Goal: Task Accomplishment & Management: Complete application form

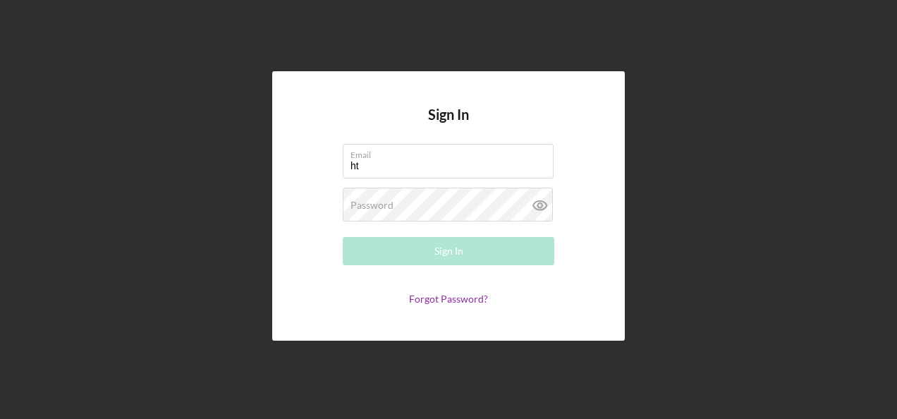
type input "h"
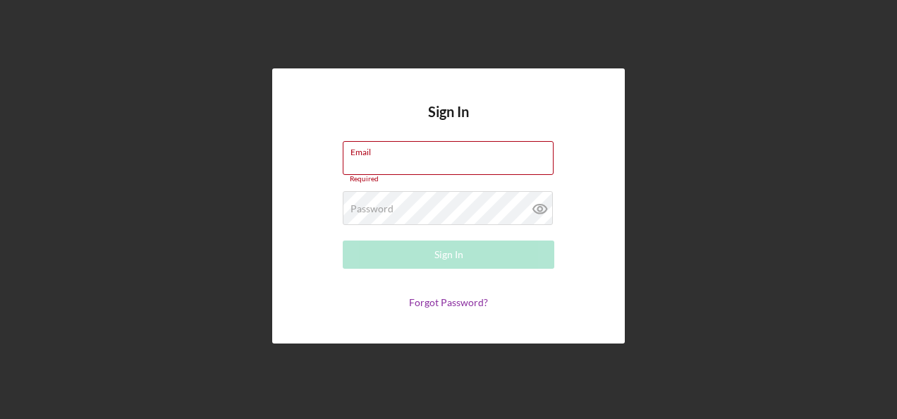
paste input "[EMAIL_ADDRESS][DOMAIN_NAME]"
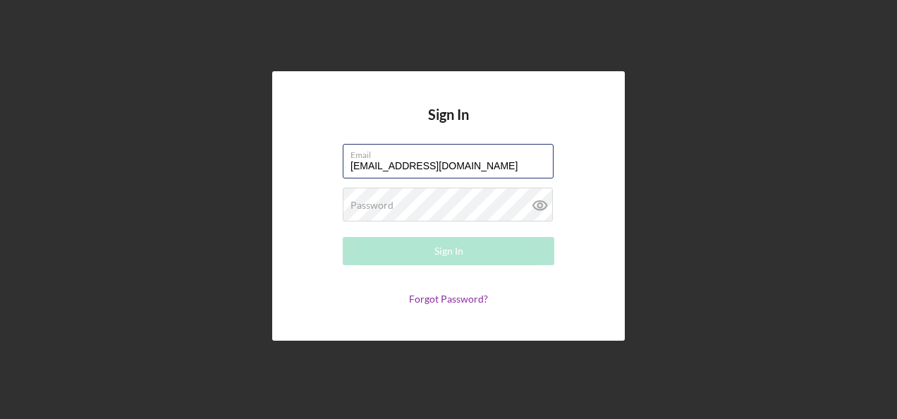
type input "[EMAIL_ADDRESS][DOMAIN_NAME]"
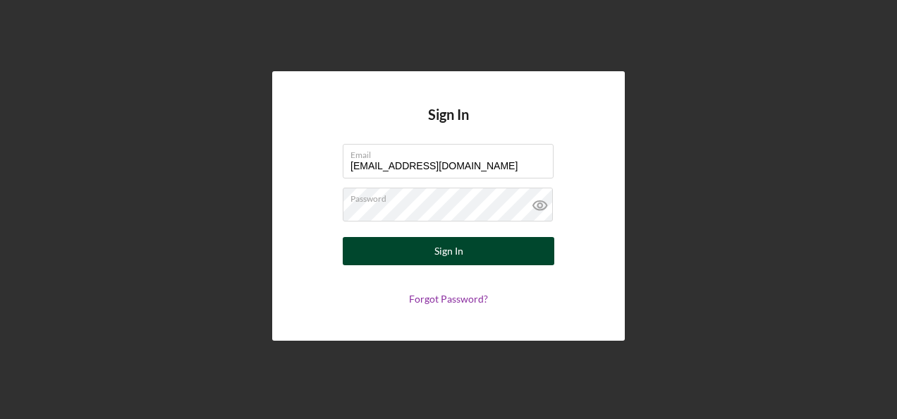
click at [471, 252] on button "Sign In" at bounding box center [449, 251] width 212 height 28
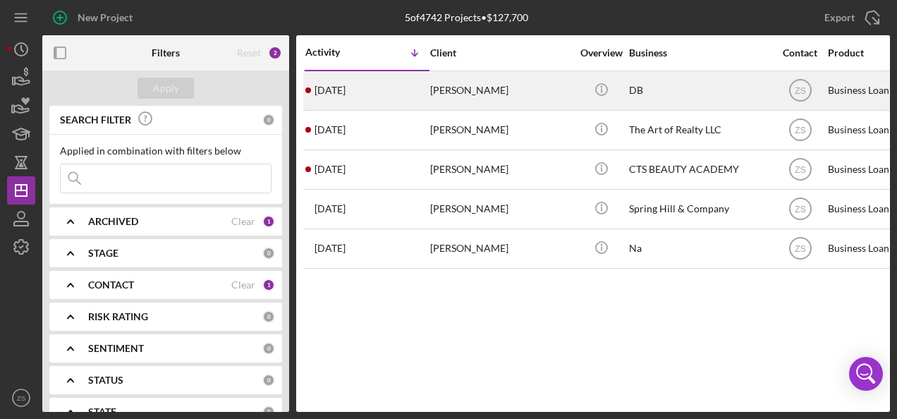
click at [480, 99] on div "[PERSON_NAME]" at bounding box center [500, 90] width 141 height 37
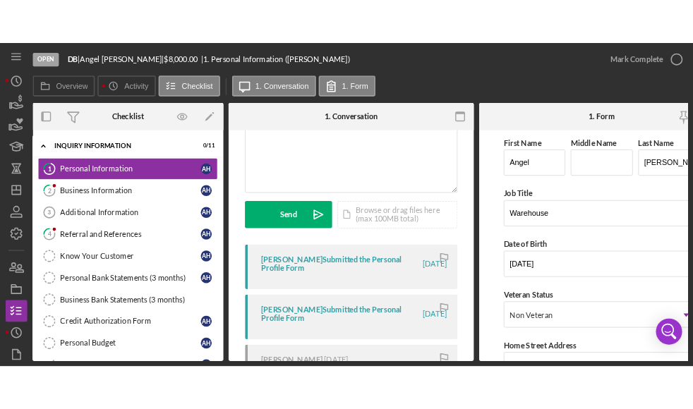
scroll to position [133, 0]
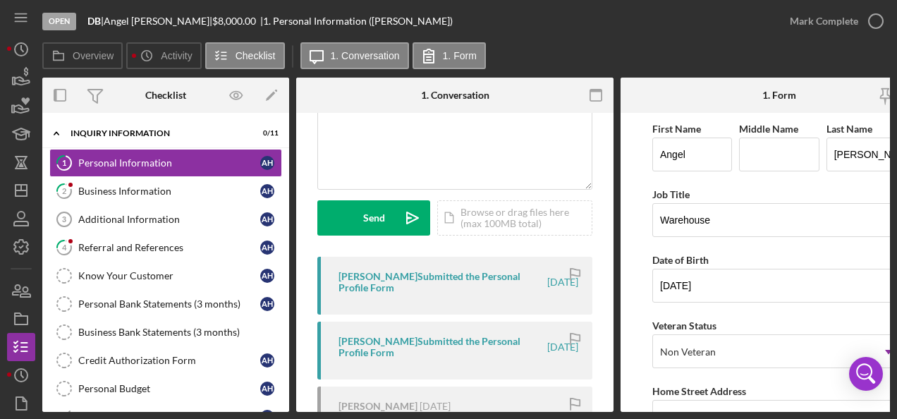
drag, startPoint x: 291, startPoint y: 251, endPoint x: 290, endPoint y: 305, distance: 54.3
drag, startPoint x: 290, startPoint y: 305, endPoint x: 626, endPoint y: 49, distance: 422.2
click at [626, 49] on div "Overview Icon/History Activity Checklist Icon/Message 1. Conversation 1. Form" at bounding box center [466, 56] width 848 height 28
drag, startPoint x: 288, startPoint y: 239, endPoint x: 668, endPoint y: 42, distance: 427.5
click at [668, 42] on div "Overview Icon/History Activity Checklist Icon/Message 1. Conversation 1. Form" at bounding box center [466, 56] width 848 height 28
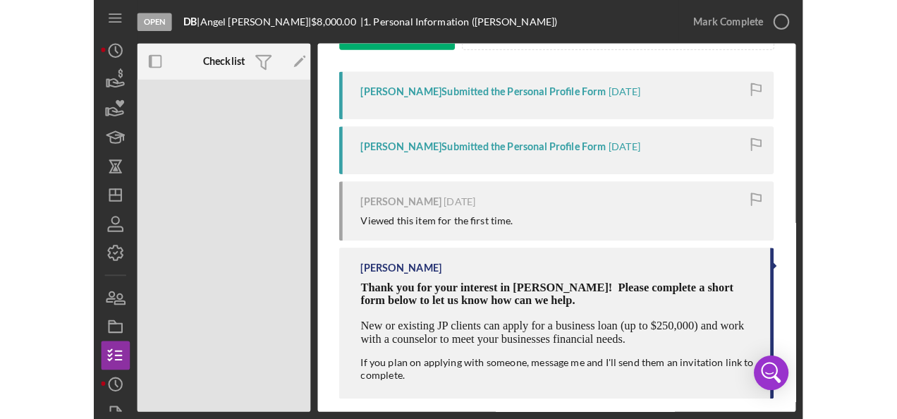
scroll to position [264, 0]
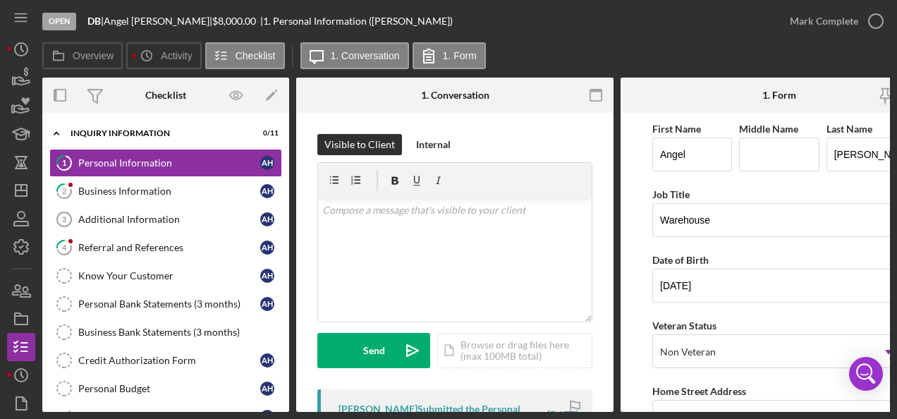
drag, startPoint x: 554, startPoint y: 413, endPoint x: 569, endPoint y: 408, distance: 16.3
click at [569, 408] on div "Open DB | [PERSON_NAME] | $8,000.00 | 1. Personal Information ([PERSON_NAME]) […" at bounding box center [448, 209] width 897 height 419
drag, startPoint x: 569, startPoint y: 408, endPoint x: 684, endPoint y: 400, distance: 115.2
click at [684, 400] on div "Overview Internal Workflow Stage Open Icon/Dropdown Arrow Archive (can unarchiv…" at bounding box center [466, 245] width 848 height 334
drag, startPoint x: 829, startPoint y: 407, endPoint x: 877, endPoint y: 413, distance: 48.3
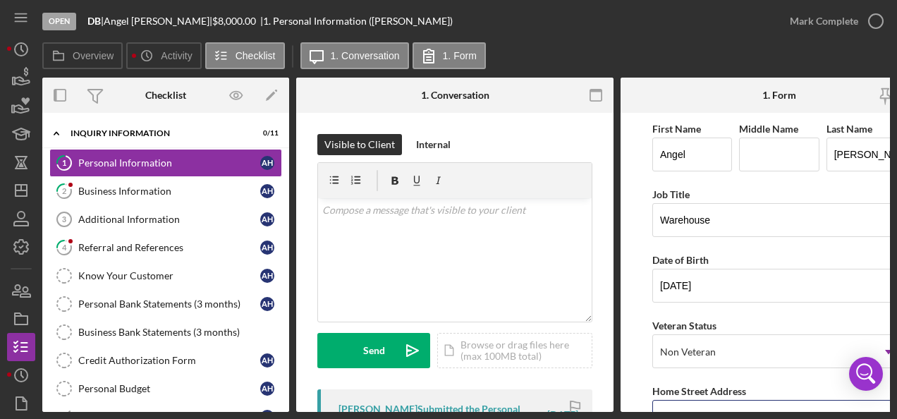
click at [877, 413] on div "Open DB | [PERSON_NAME] | $8,000.00 | 1. Personal Information ([PERSON_NAME]) […" at bounding box center [448, 209] width 897 height 419
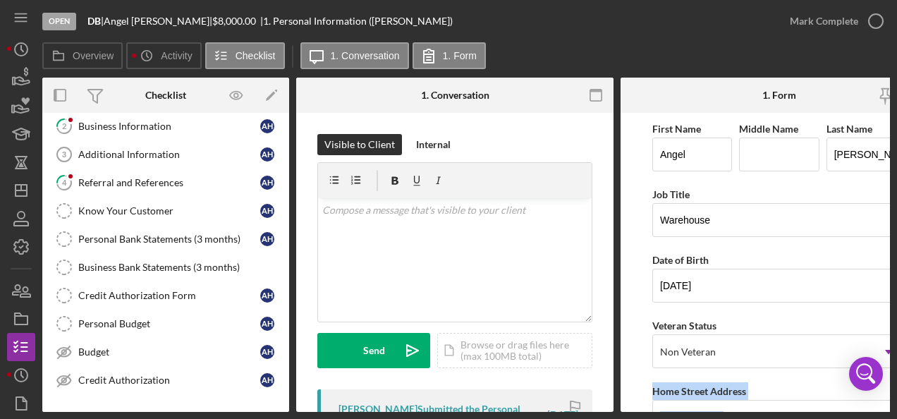
scroll to position [69, 0]
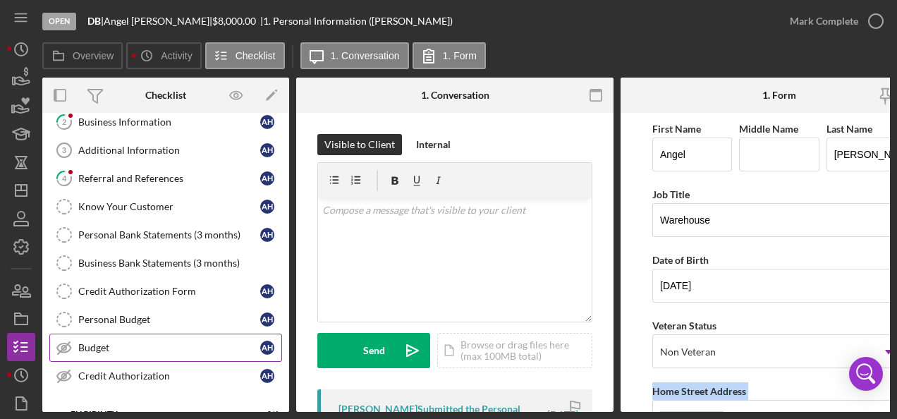
click at [97, 346] on div "Budget" at bounding box center [169, 347] width 182 height 11
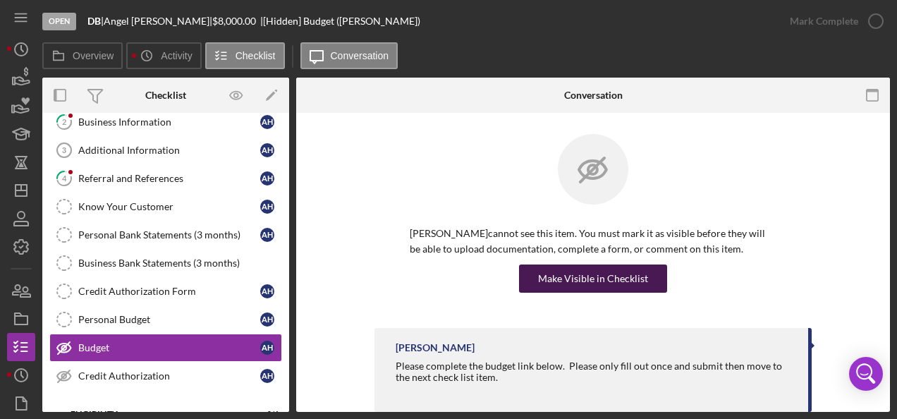
click at [604, 278] on div "Make Visible in Checklist" at bounding box center [593, 279] width 110 height 28
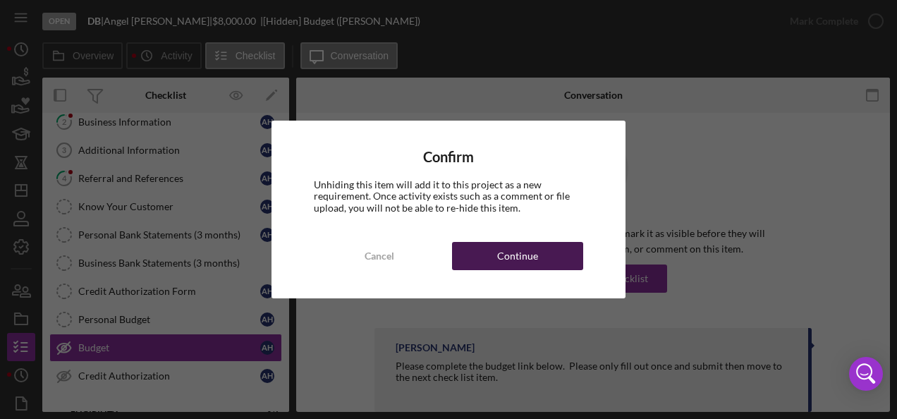
click at [523, 247] on div "Continue" at bounding box center [517, 256] width 41 height 28
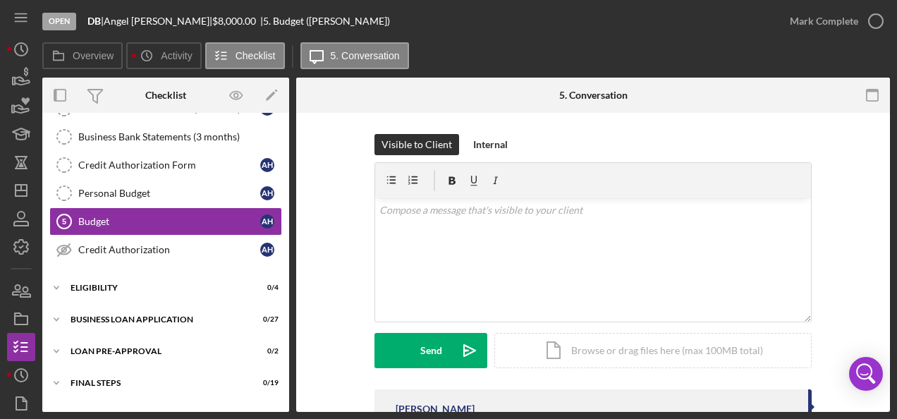
scroll to position [212, 0]
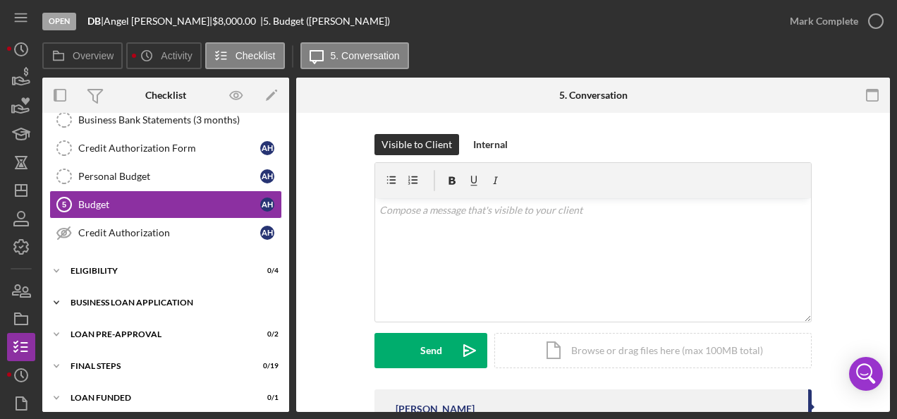
click at [59, 299] on icon "Icon/Expander" at bounding box center [56, 302] width 28 height 28
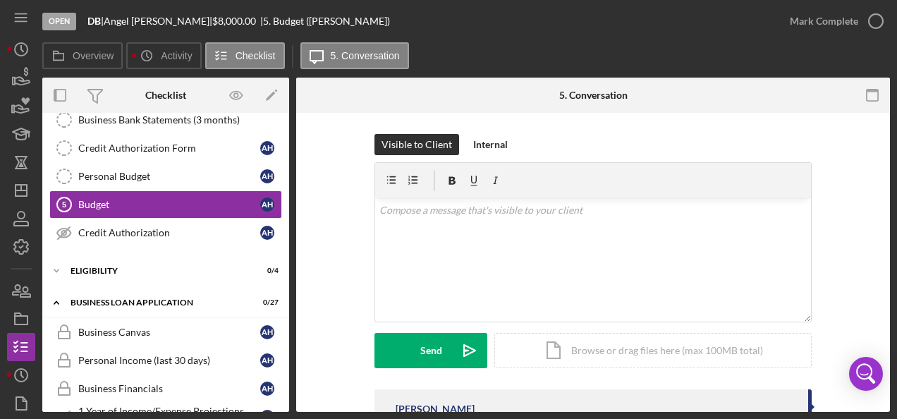
drag, startPoint x: 270, startPoint y: 265, endPoint x: 326, endPoint y: 258, distance: 56.2
click at [326, 258] on div "Overview Internal Workflow Stage Open Icon/Dropdown Arrow Archive (can unarchiv…" at bounding box center [466, 245] width 848 height 334
drag, startPoint x: 284, startPoint y: 203, endPoint x: 284, endPoint y: 167, distance: 36.0
click at [284, 167] on div "1 Personal Information A H 2 Business Information A H Additional Information 3 …" at bounding box center [165, 95] width 247 height 317
drag, startPoint x: 290, startPoint y: 183, endPoint x: 279, endPoint y: 135, distance: 49.8
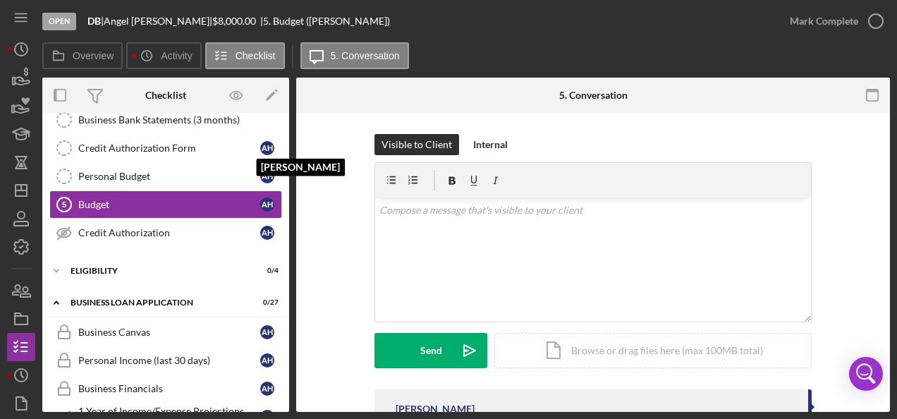
click at [279, 135] on div "Overview Internal Workflow Stage Open Icon/Dropdown Arrow Archive (can unarchiv…" at bounding box center [466, 245] width 848 height 334
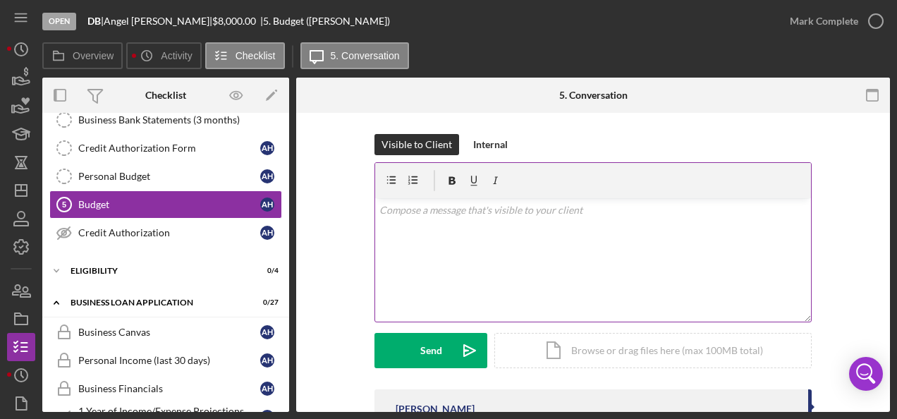
scroll to position [89, 0]
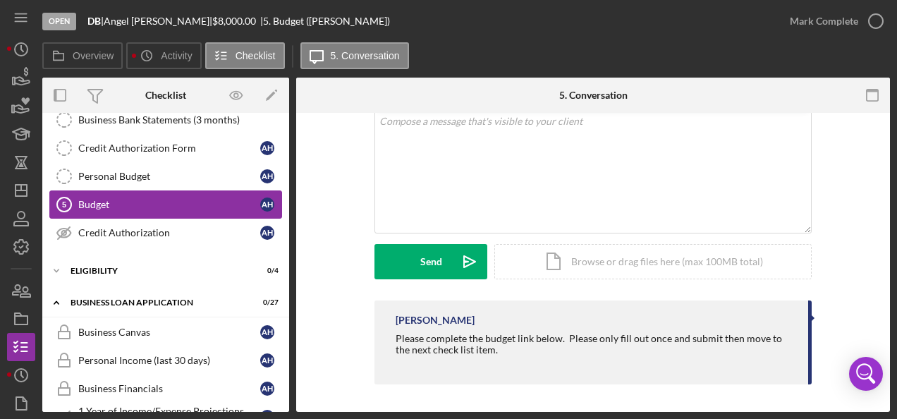
click at [103, 199] on div "Budget" at bounding box center [169, 204] width 182 height 11
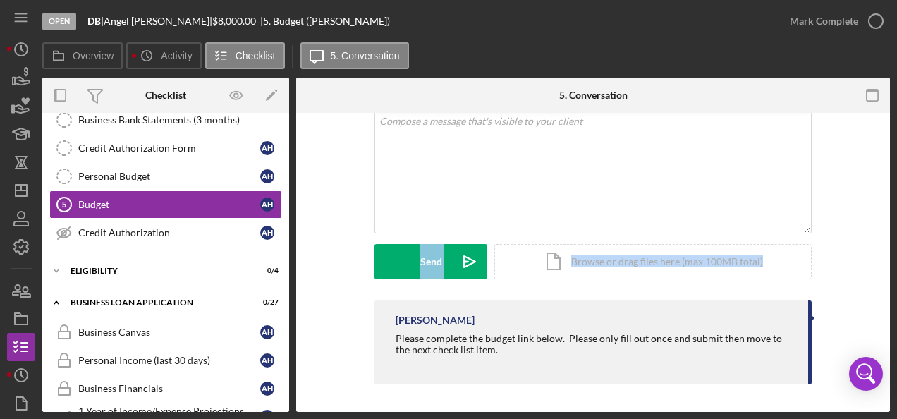
drag, startPoint x: 883, startPoint y: 296, endPoint x: 899, endPoint y: 150, distance: 147.6
click at [896, 150] on html "Open DB | [PERSON_NAME] | $8,000.00 | 5. Budget ([PERSON_NAME]) Mark Complete O…" at bounding box center [448, 209] width 897 height 419
drag, startPoint x: 899, startPoint y: 150, endPoint x: 863, endPoint y: 257, distance: 113.8
click at [863, 257] on div "Visible to Client Internal v Color teal Color pink Remove color Add row above A…" at bounding box center [593, 172] width 552 height 255
click at [882, 150] on div "Visible to Client Internal v Color teal Color pink Remove color Add row above A…" at bounding box center [593, 218] width 594 height 389
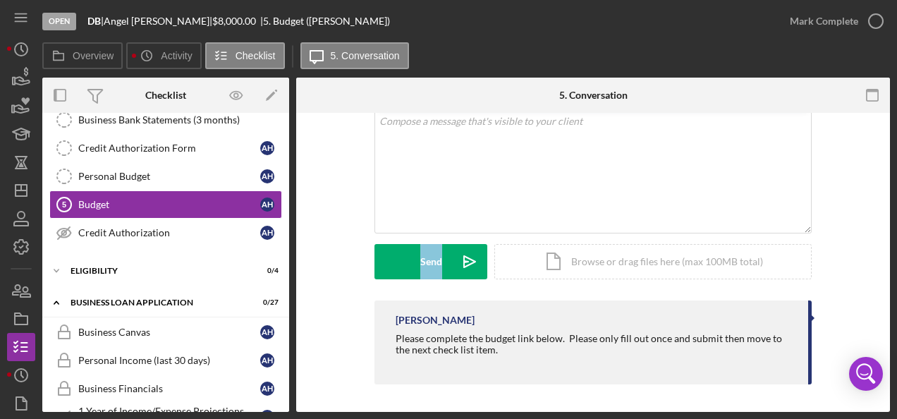
click at [882, 150] on div "Visible to Client Internal v Color teal Color pink Remove color Add row above A…" at bounding box center [593, 218] width 594 height 389
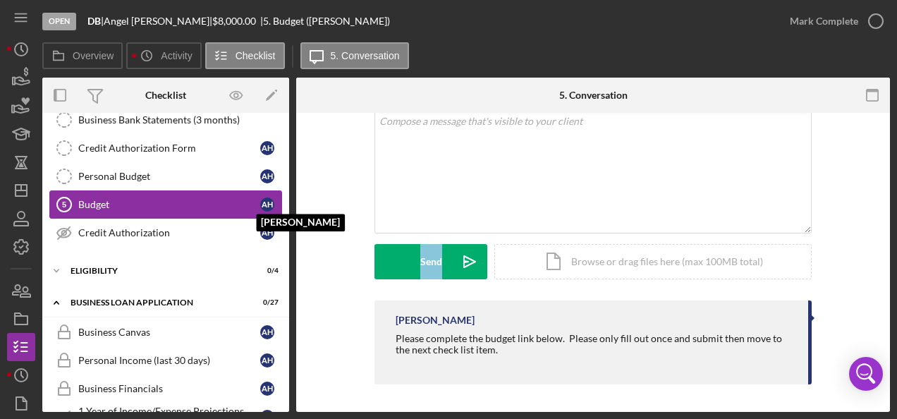
click at [260, 205] on div "A H" at bounding box center [270, 204] width 21 height 14
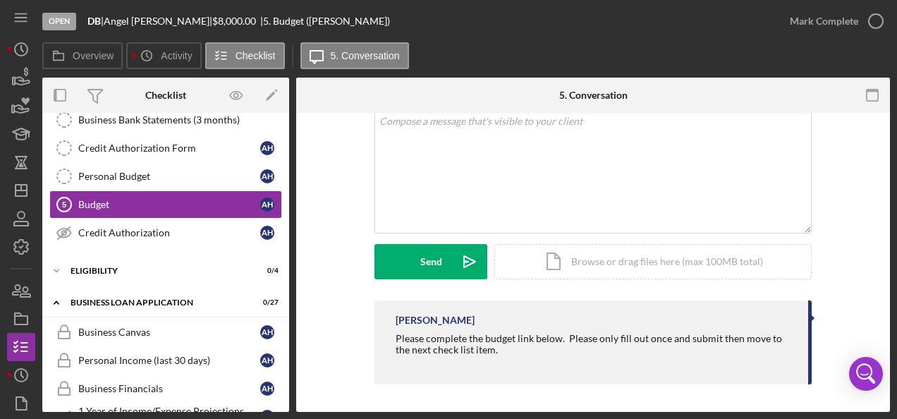
click at [340, 199] on div "Visible to Client Internal v Color teal Color pink Remove color Add row above A…" at bounding box center [593, 172] width 552 height 255
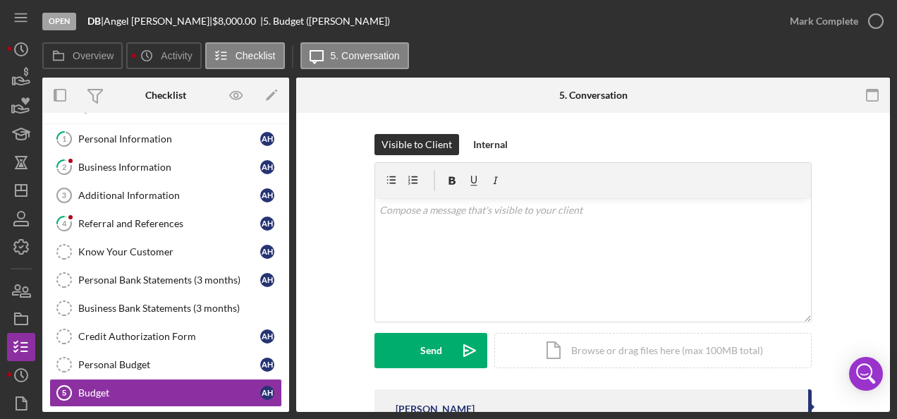
scroll to position [0, 0]
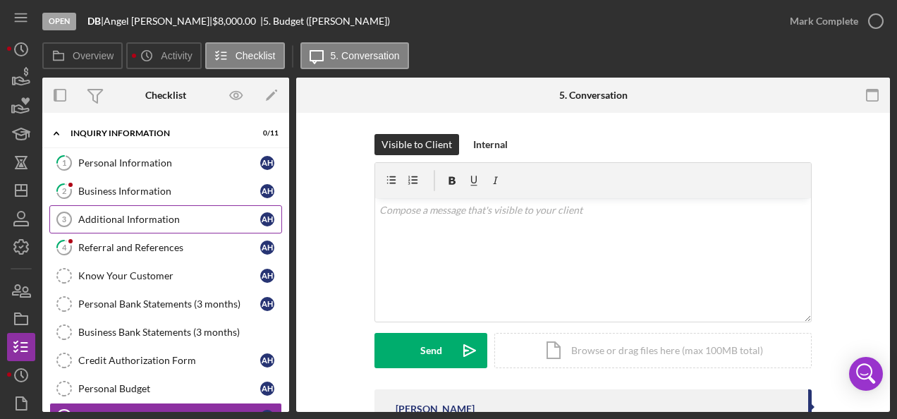
click at [56, 212] on icon "Additional Information 3" at bounding box center [64, 219] width 35 height 35
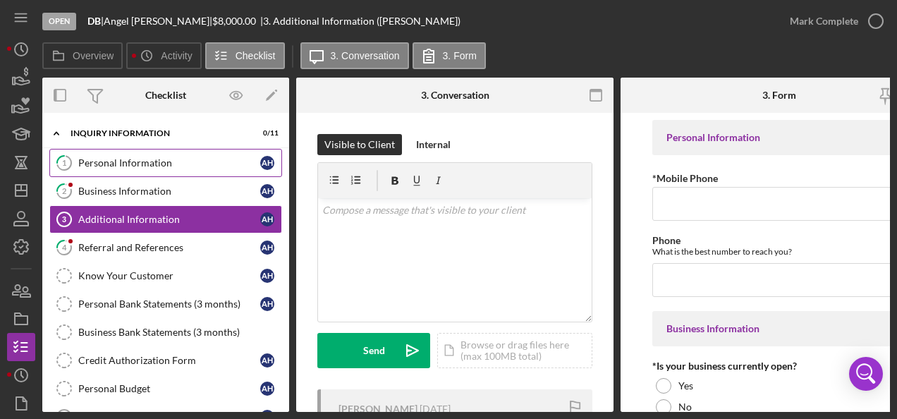
click at [138, 155] on link "1 Personal Information A H" at bounding box center [165, 163] width 233 height 28
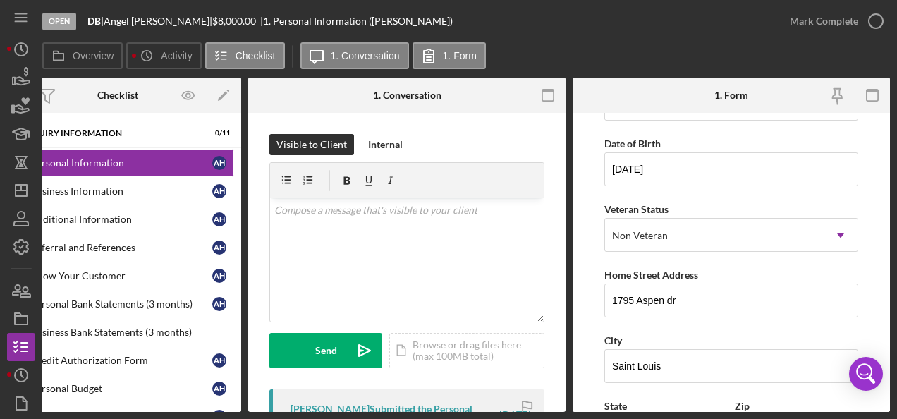
scroll to position [127, 0]
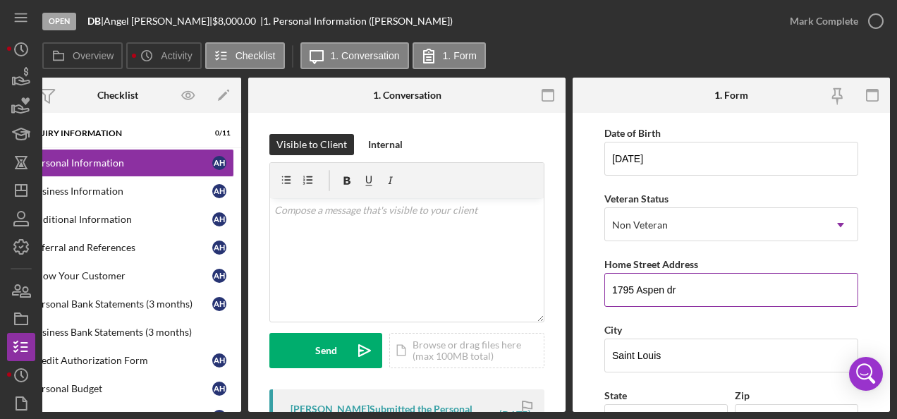
click at [673, 286] on input "1795 Aspen dr" at bounding box center [731, 290] width 254 height 34
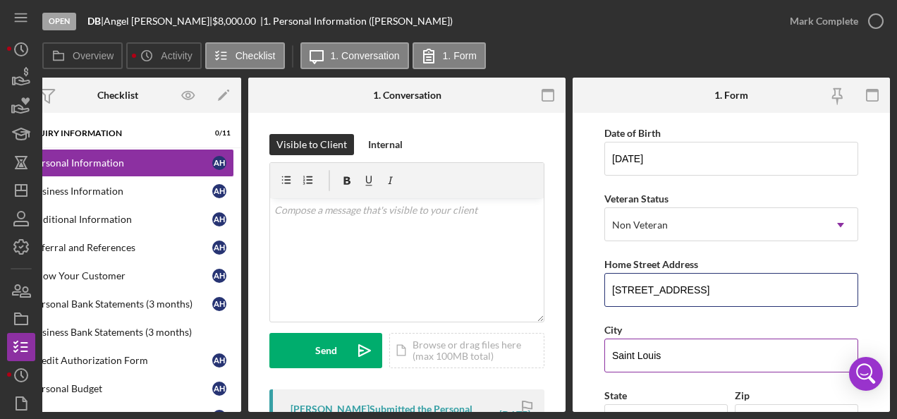
type input "[STREET_ADDRESS]"
click at [668, 357] on input "Saint Louis" at bounding box center [731, 356] width 254 height 34
type input "S"
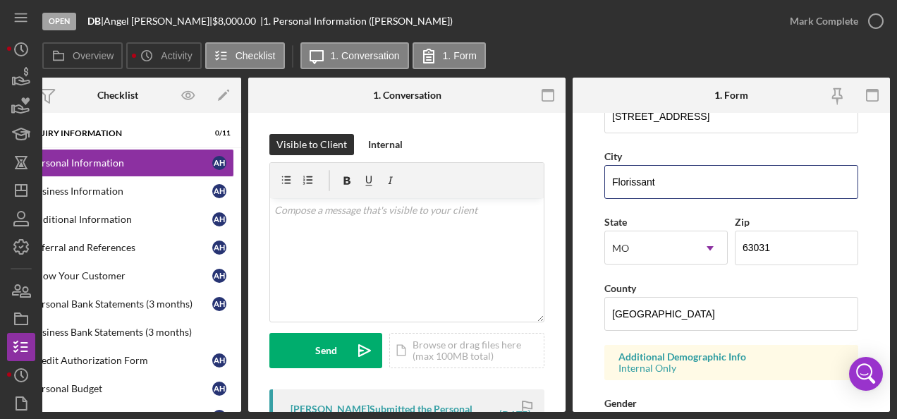
scroll to position [303, 0]
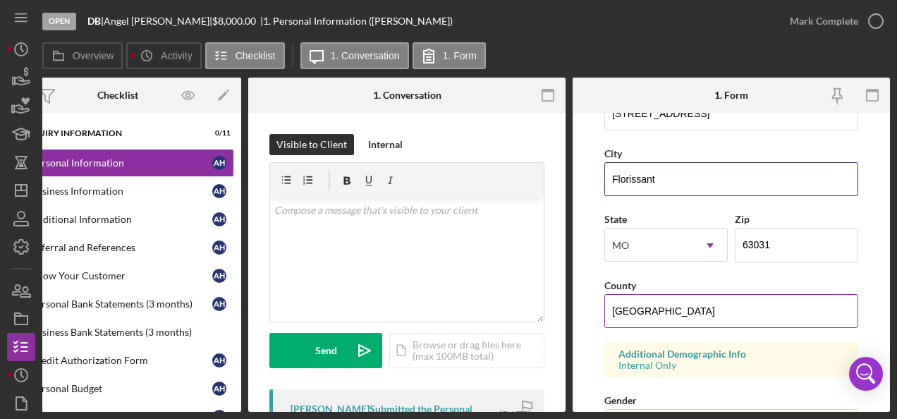
type input "Florissant"
click at [674, 306] on input "[GEOGRAPHIC_DATA]" at bounding box center [731, 311] width 254 height 34
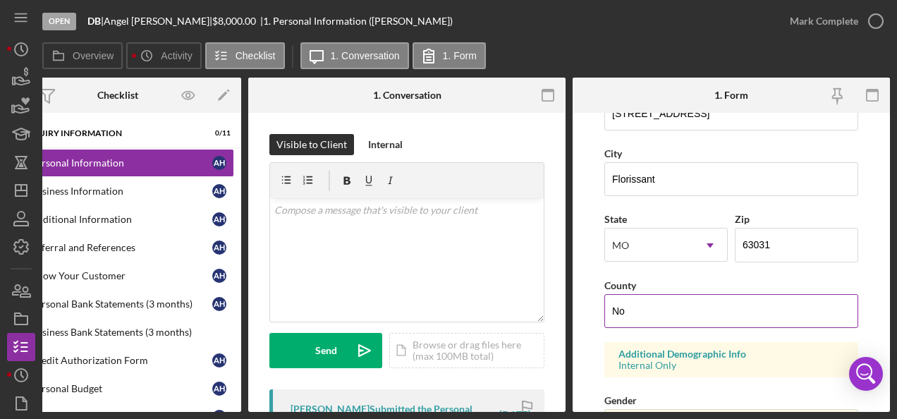
type input "N"
type input "[GEOGRAPHIC_DATA]"
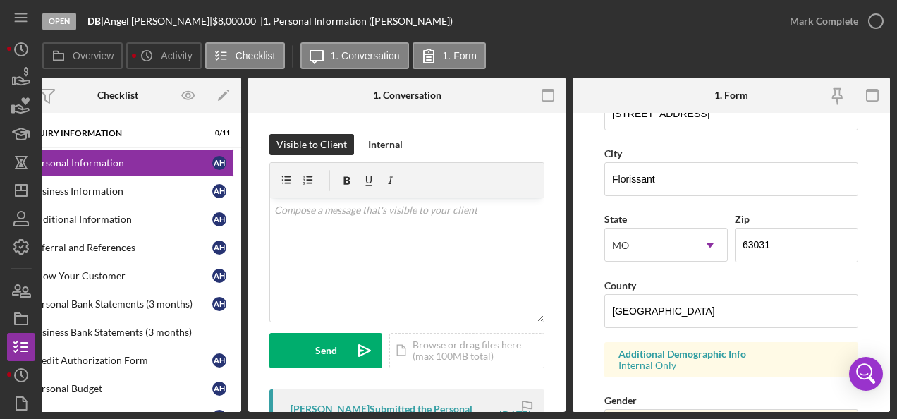
drag, startPoint x: 885, startPoint y: 272, endPoint x: 884, endPoint y: 311, distance: 38.8
drag, startPoint x: 884, startPoint y: 311, endPoint x: 869, endPoint y: 340, distance: 32.5
drag, startPoint x: 869, startPoint y: 340, endPoint x: 818, endPoint y: 377, distance: 62.6
click at [818, 377] on div "First Name Angel Middle Name Last Name [PERSON_NAME] Job Title Warehouse Date o…" at bounding box center [731, 265] width 254 height 897
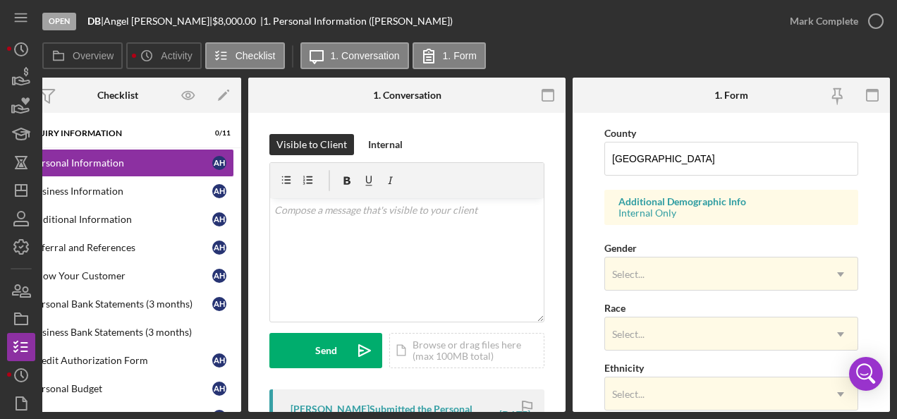
scroll to position [448, 0]
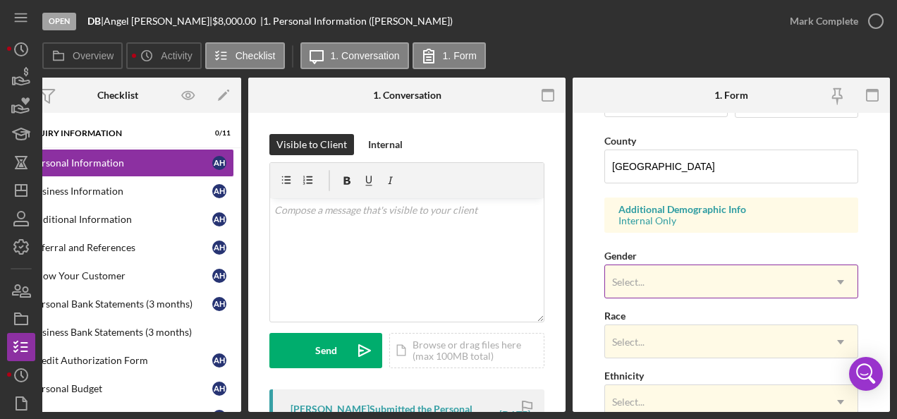
click at [834, 276] on icon "Icon/Dropdown Arrow" at bounding box center [841, 282] width 34 height 34
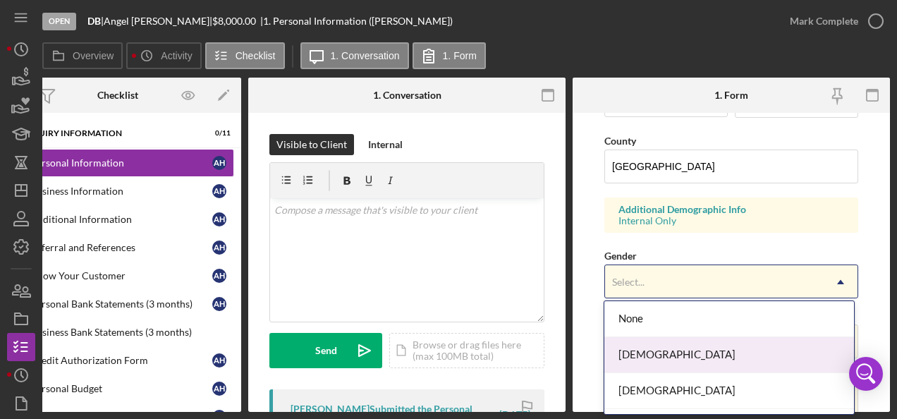
click at [717, 363] on div "[DEMOGRAPHIC_DATA]" at bounding box center [728, 355] width 249 height 36
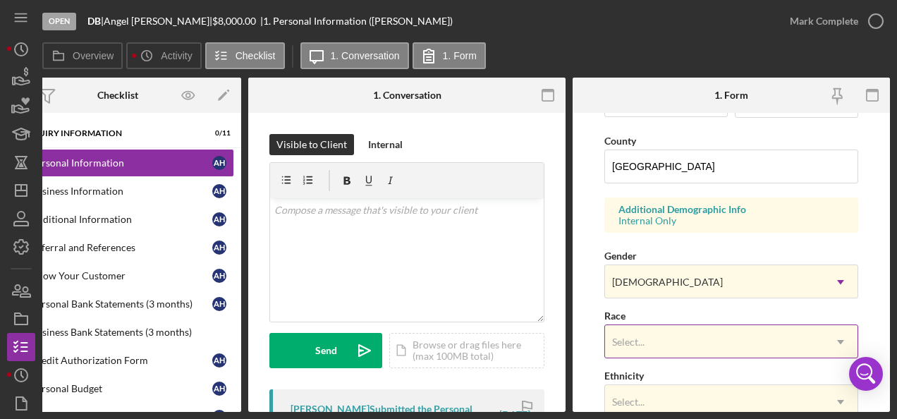
click at [844, 334] on icon "Icon/Dropdown Arrow" at bounding box center [841, 342] width 34 height 34
drag, startPoint x: 844, startPoint y: 334, endPoint x: 818, endPoint y: 260, distance: 78.3
click at [818, 260] on div "First Name Angel Middle Name Last Name [PERSON_NAME] Job Title Warehouse Date o…" at bounding box center [731, 120] width 254 height 897
click at [835, 340] on icon "Icon/Dropdown Arrow" at bounding box center [841, 342] width 34 height 34
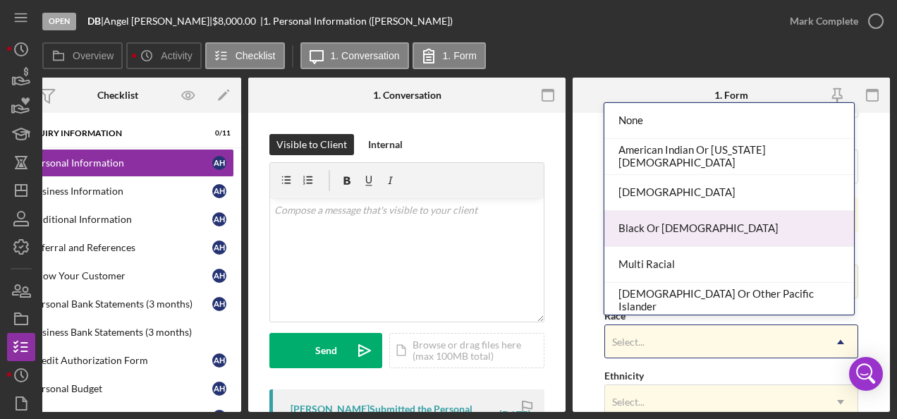
click at [771, 220] on div "Black Or [DEMOGRAPHIC_DATA]" at bounding box center [728, 229] width 249 height 36
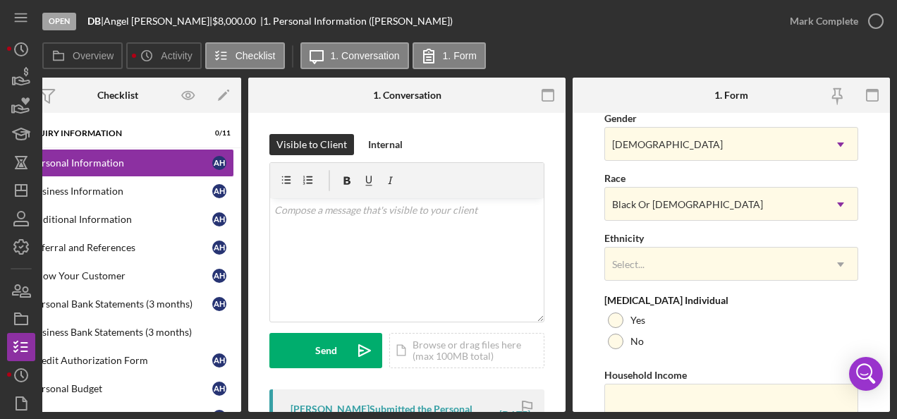
scroll to position [598, 0]
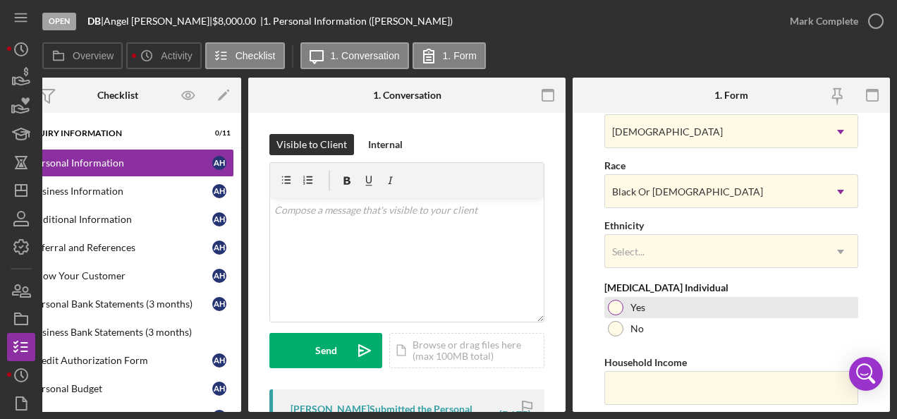
click at [612, 303] on div at bounding box center [616, 308] width 16 height 16
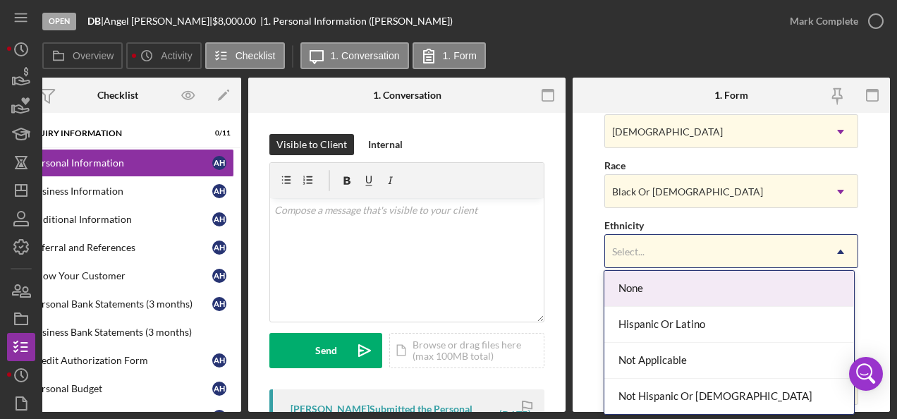
click at [836, 250] on icon "Icon/Dropdown Arrow" at bounding box center [841, 252] width 34 height 34
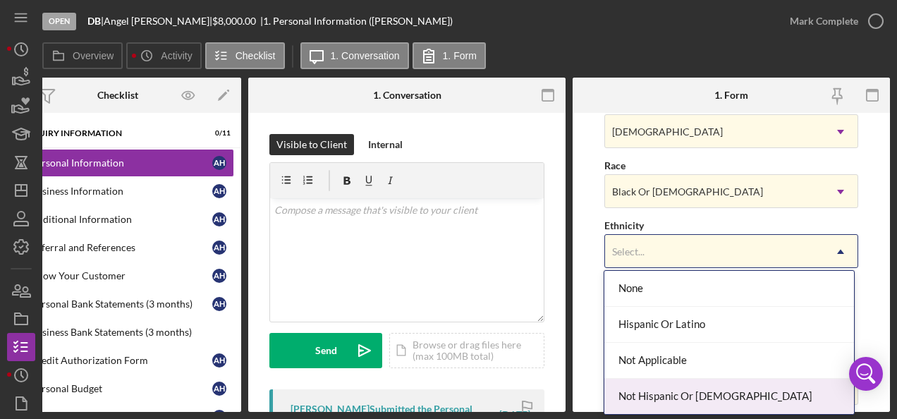
click at [685, 394] on div "Not Hispanic Or [DEMOGRAPHIC_DATA]" at bounding box center [728, 397] width 249 height 36
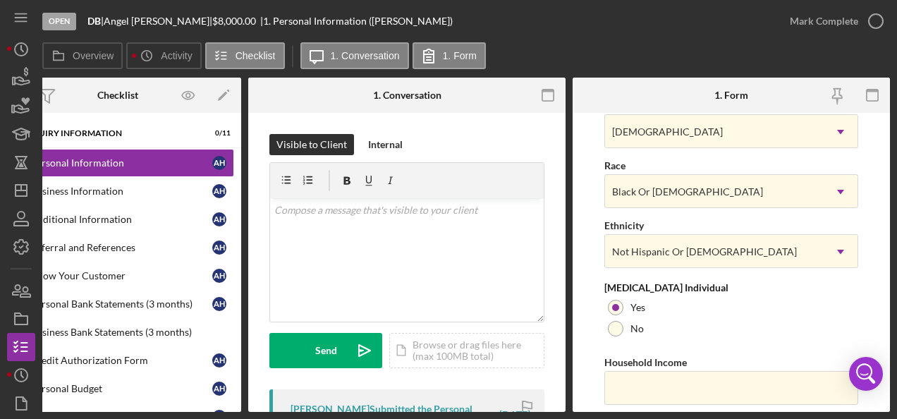
scroll to position [643, 0]
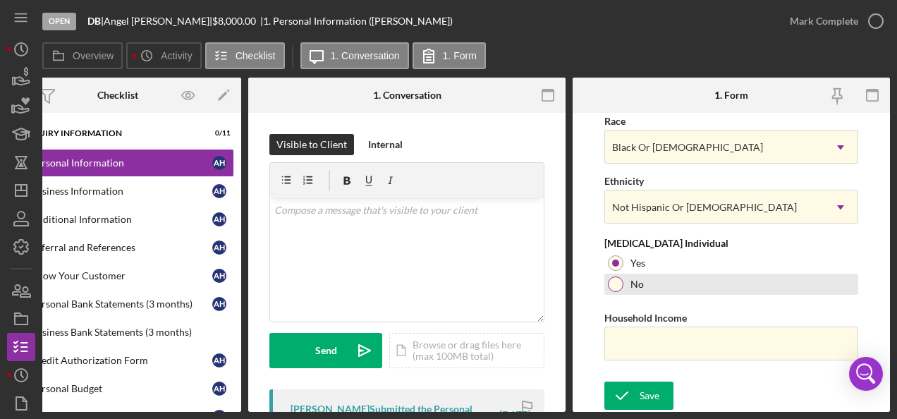
click at [621, 279] on div at bounding box center [616, 284] width 16 height 16
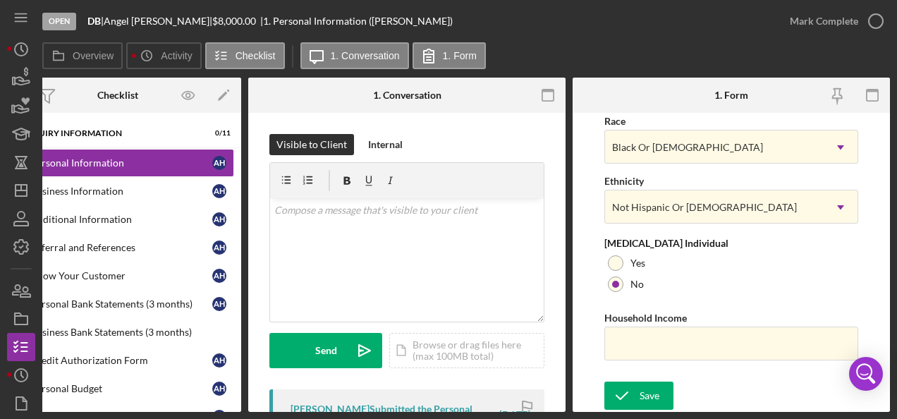
click at [652, 241] on div "[MEDICAL_DATA] Individual" at bounding box center [731, 243] width 254 height 11
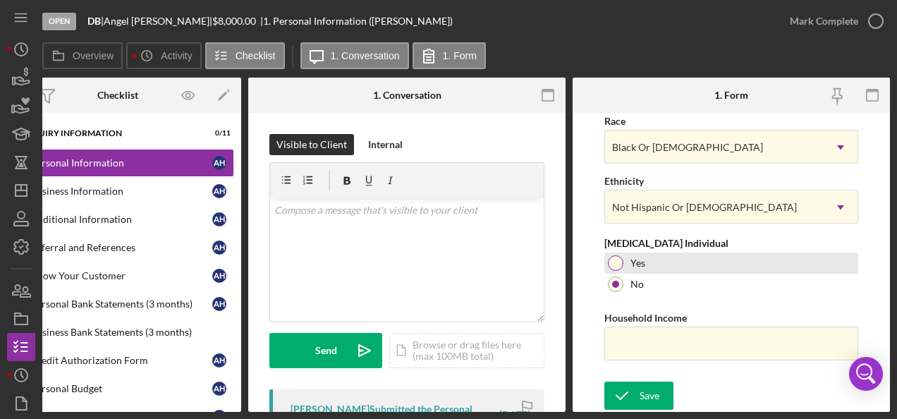
click at [612, 255] on div at bounding box center [616, 263] width 16 height 16
click at [615, 260] on div at bounding box center [615, 263] width 7 height 7
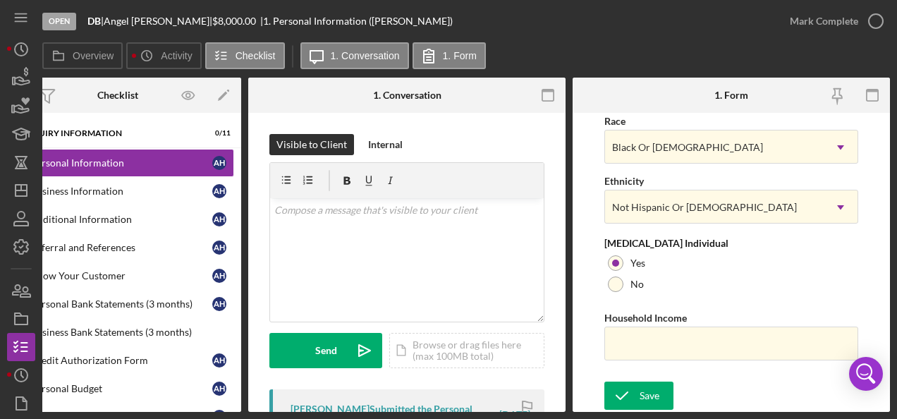
click at [626, 238] on div "[MEDICAL_DATA] Individual" at bounding box center [731, 243] width 254 height 11
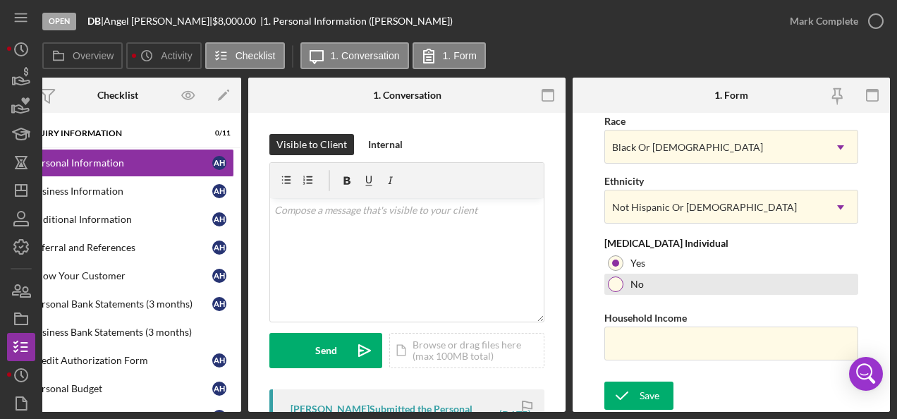
click at [608, 285] on div "No" at bounding box center [731, 284] width 254 height 21
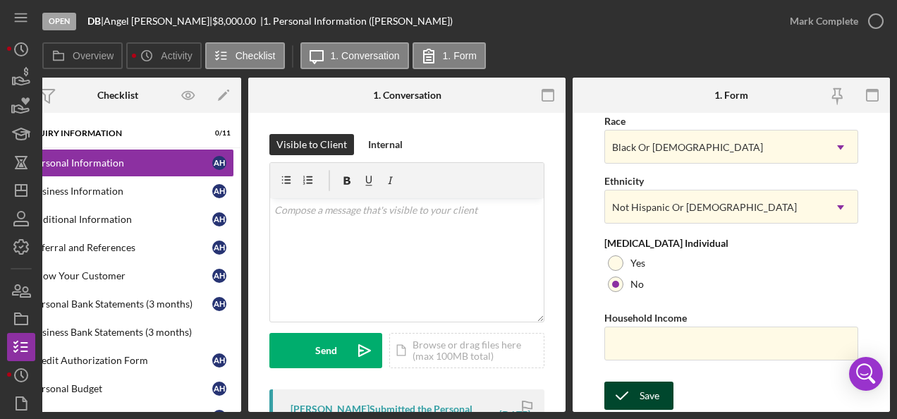
click at [636, 391] on icon "submit" at bounding box center [621, 395] width 35 height 35
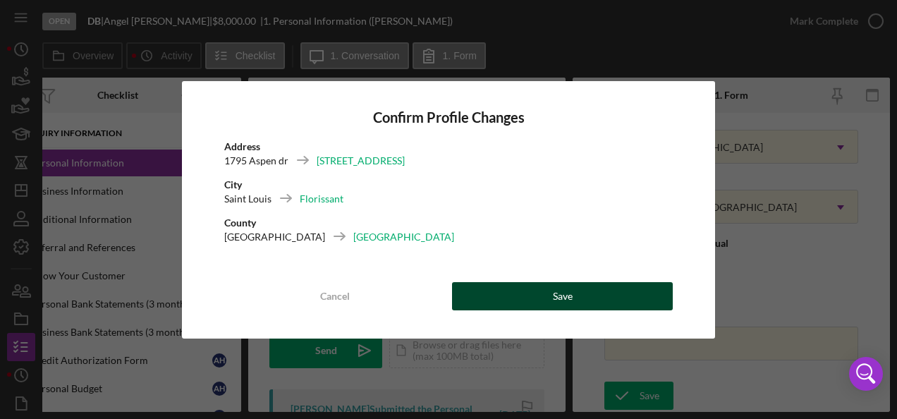
click at [576, 298] on button "Save" at bounding box center [562, 296] width 221 height 28
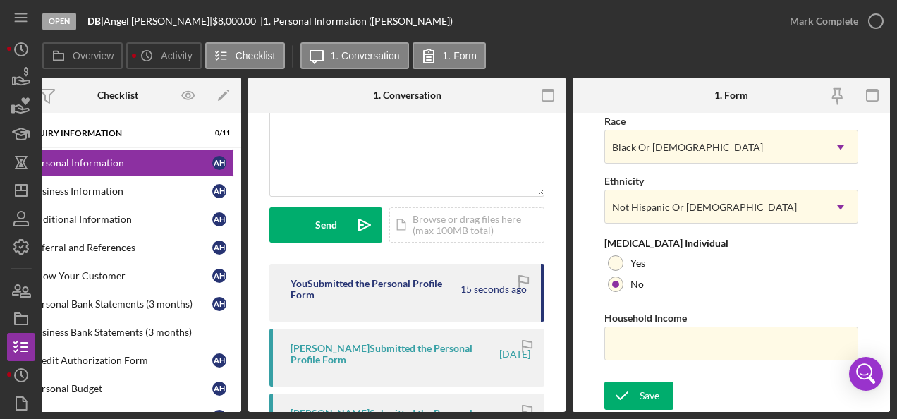
scroll to position [128, 0]
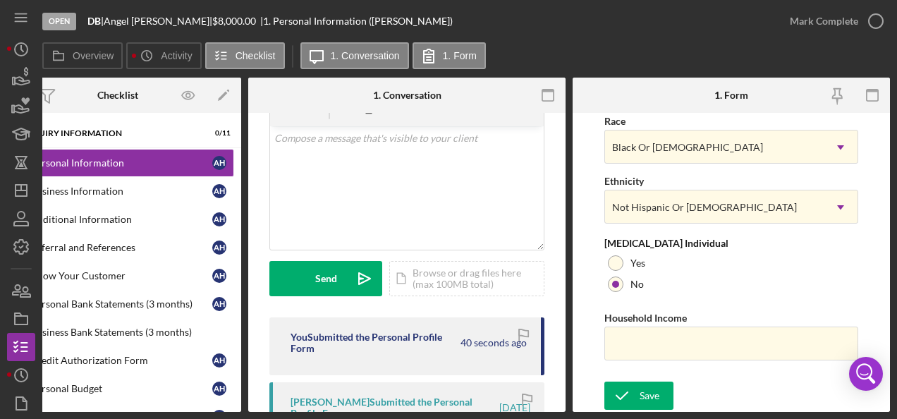
click at [494, 284] on div "Icon/Document Browse or drag files here (max 100MB total) Tap to choose files o…" at bounding box center [466, 278] width 155 height 35
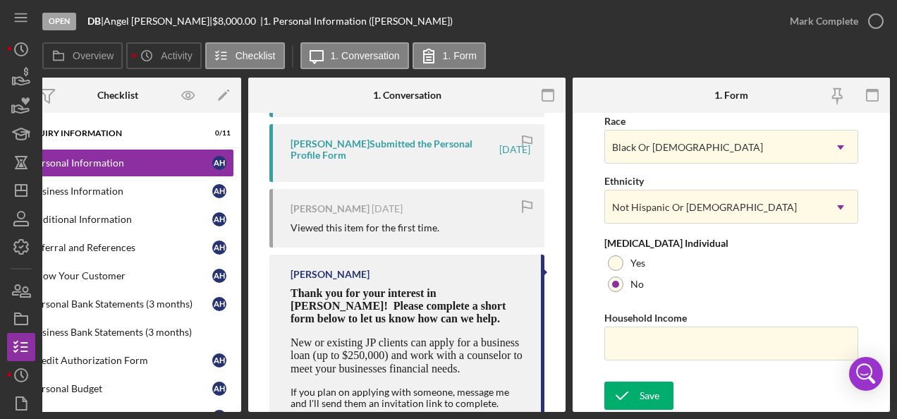
scroll to position [382, 0]
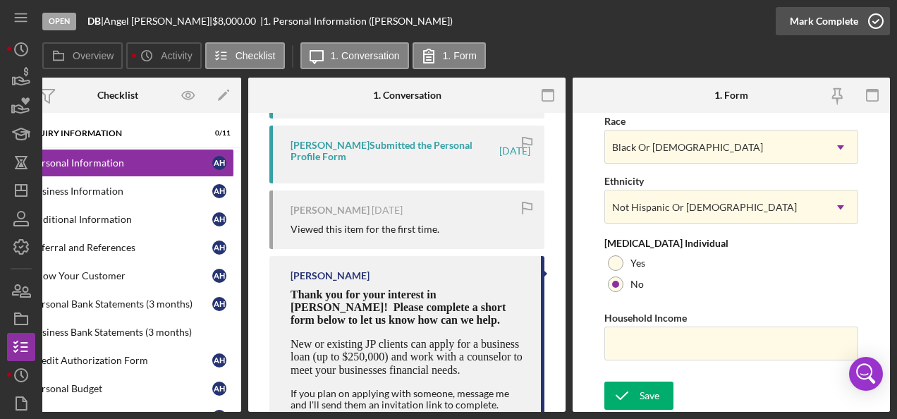
click at [875, 17] on icon "button" at bounding box center [875, 21] width 35 height 35
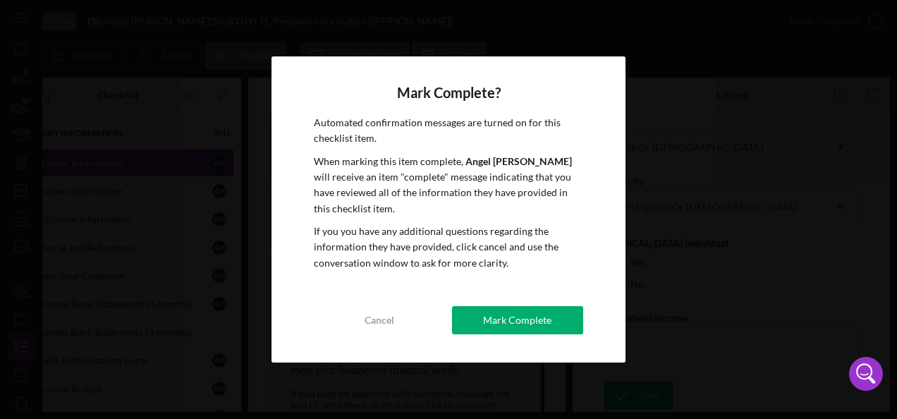
drag, startPoint x: 553, startPoint y: 315, endPoint x: 440, endPoint y: 337, distance: 115.1
click at [440, 337] on div "Mark Complete? Automated confirmation messages are turned on for this checklist…" at bounding box center [449, 209] width 354 height 307
drag, startPoint x: 535, startPoint y: 309, endPoint x: 522, endPoint y: 337, distance: 30.9
click at [522, 337] on div "Mark Complete? Automated confirmation messages are turned on for this checklist…" at bounding box center [449, 209] width 354 height 307
click at [535, 315] on div "Mark Complete" at bounding box center [517, 320] width 68 height 28
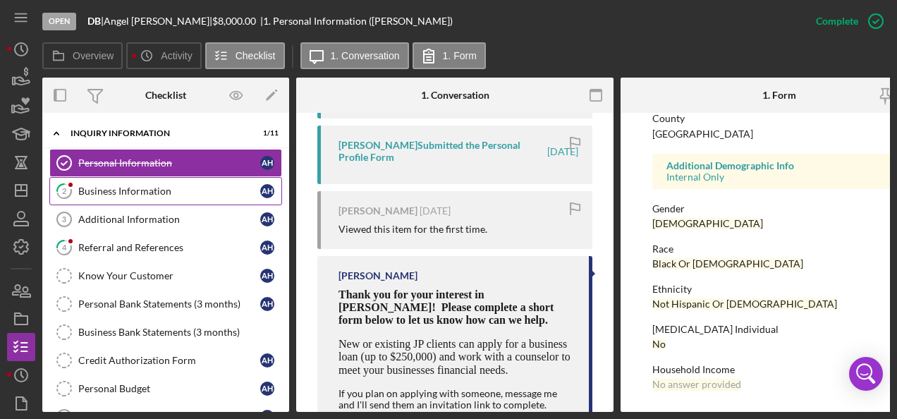
click at [111, 193] on div "Business Information" at bounding box center [169, 191] width 182 height 11
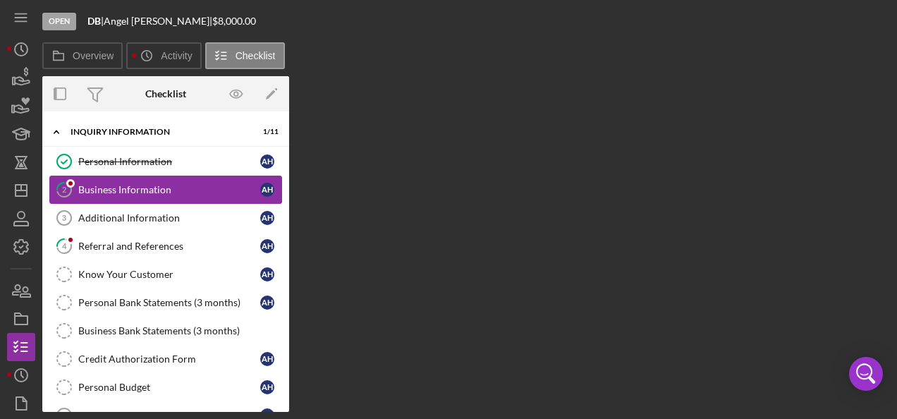
click at [111, 193] on div "Business Information" at bounding box center [169, 189] width 182 height 11
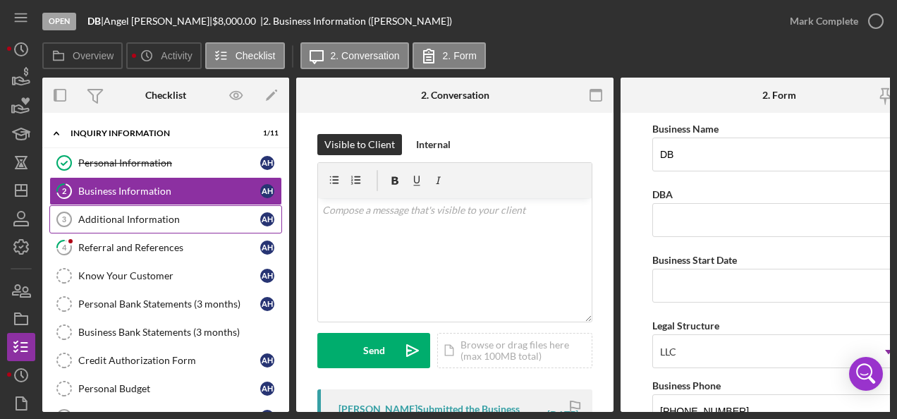
click at [133, 214] on div "Additional Information" at bounding box center [169, 219] width 182 height 11
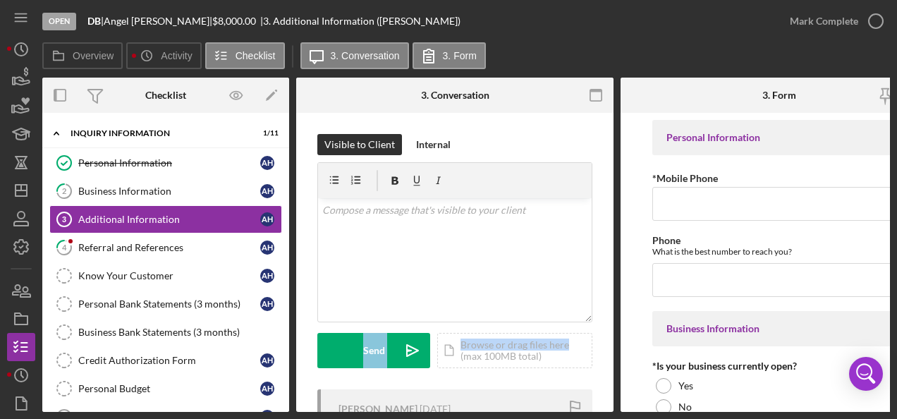
drag, startPoint x: 609, startPoint y: 276, endPoint x: 609, endPoint y: 325, distance: 48.7
click at [609, 325] on div "Visible to Client Internal v Color teal Color pink Remove color Add row above A…" at bounding box center [454, 328] width 317 height 431
drag, startPoint x: 609, startPoint y: 325, endPoint x: 609, endPoint y: 299, distance: 26.1
click at [609, 299] on div "Visible to Client Internal v Color teal Color pink Remove color Add row above A…" at bounding box center [454, 328] width 317 height 431
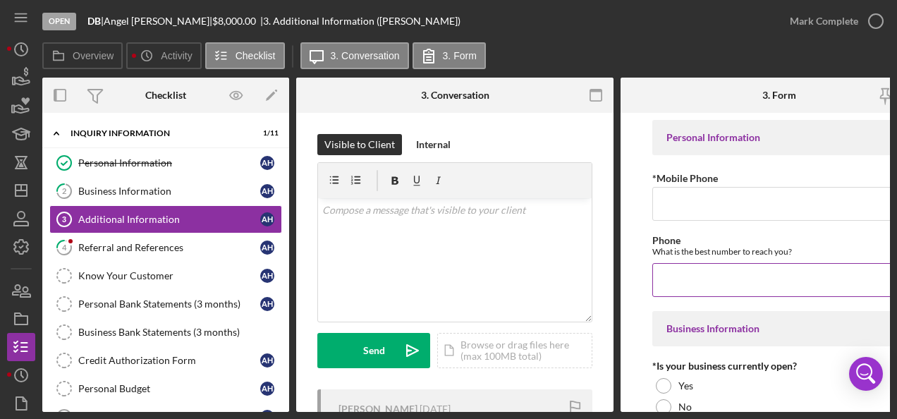
click at [705, 256] on div "What is the best number to reach you?" at bounding box center [779, 251] width 254 height 11
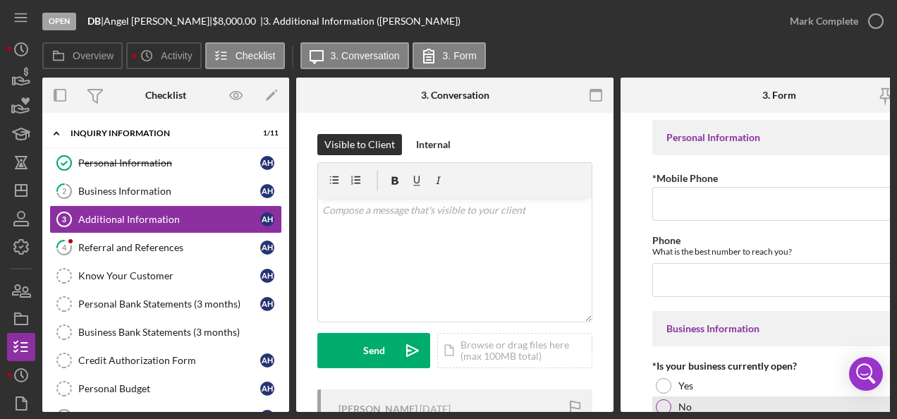
drag, startPoint x: 815, startPoint y: 406, endPoint x: 875, endPoint y: 407, distance: 60.7
drag, startPoint x: 875, startPoint y: 407, endPoint x: 697, endPoint y: 42, distance: 406.0
drag, startPoint x: 697, startPoint y: 42, endPoint x: 590, endPoint y: 46, distance: 107.3
click at [590, 46] on div "Overview Icon/History Activity Checklist Icon/Message 3. Conversation 3. Form" at bounding box center [466, 56] width 848 height 28
drag, startPoint x: 811, startPoint y: 412, endPoint x: 862, endPoint y: 409, distance: 50.9
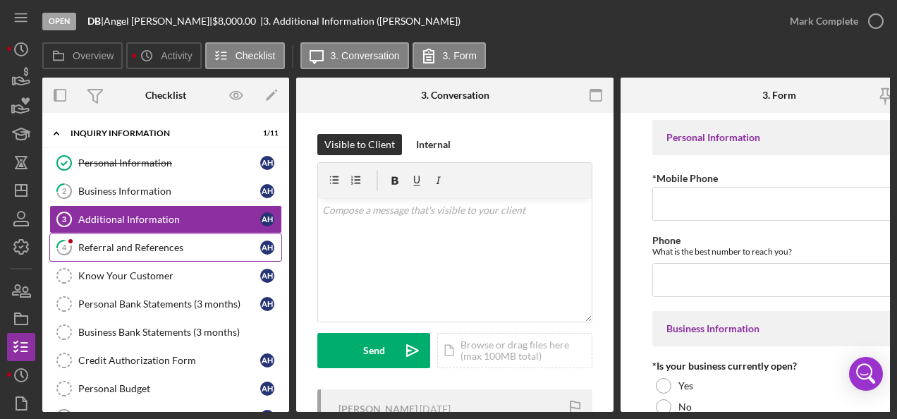
click at [111, 245] on div "Referral and References" at bounding box center [169, 247] width 182 height 11
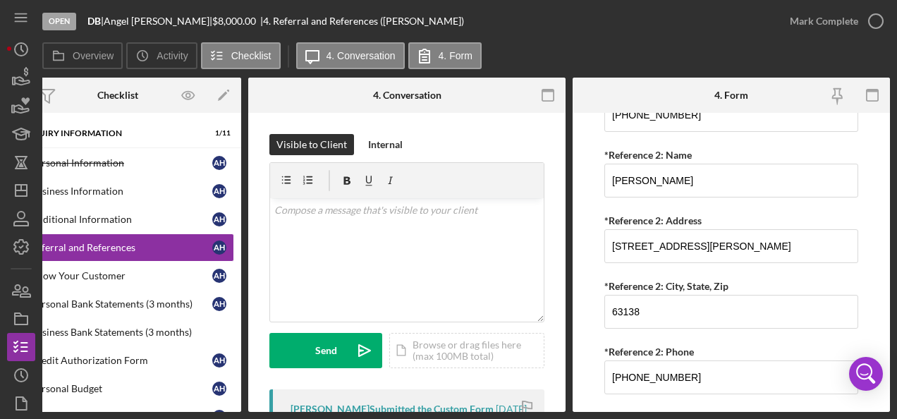
scroll to position [774, 0]
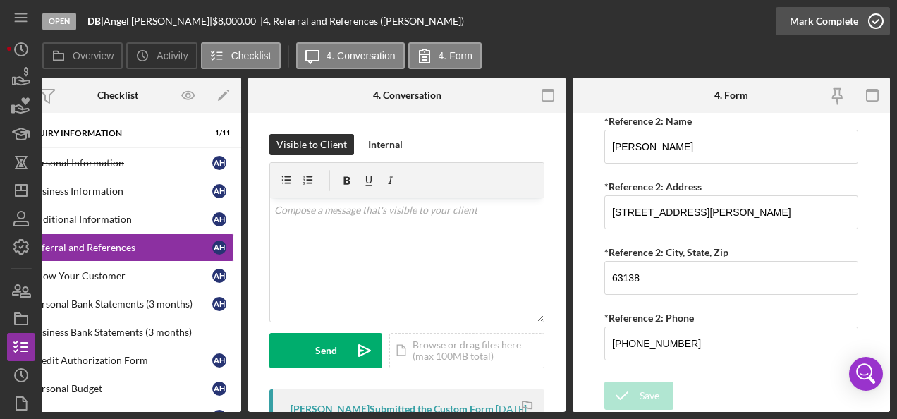
click at [874, 28] on circle "button" at bounding box center [876, 21] width 14 height 14
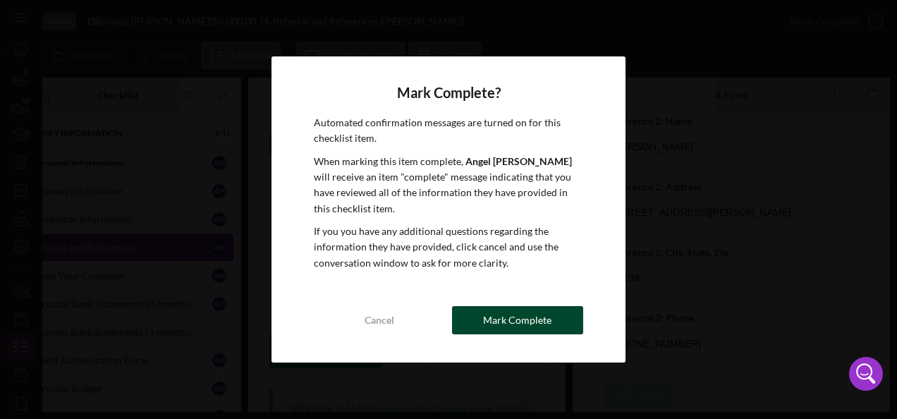
click at [453, 319] on div "Cancel Mark Complete" at bounding box center [448, 320] width 269 height 28
click at [471, 316] on button "Mark Complete" at bounding box center [517, 320] width 131 height 28
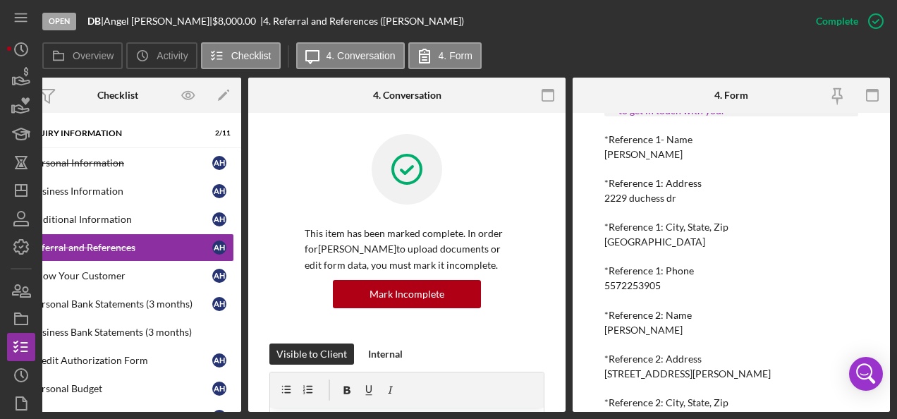
scroll to position [286, 0]
click at [735, 261] on div "Referral *Referral Type How did you hear about [PERSON_NAME]? JP Employee *Name…" at bounding box center [731, 182] width 254 height 569
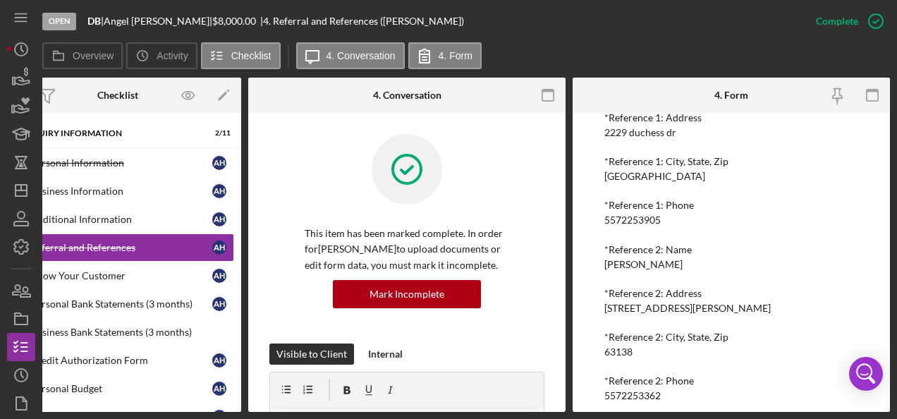
scroll to position [350, 0]
click at [746, 303] on div "*Reference 2: Address [STREET_ADDRESS][PERSON_NAME]" at bounding box center [731, 301] width 254 height 26
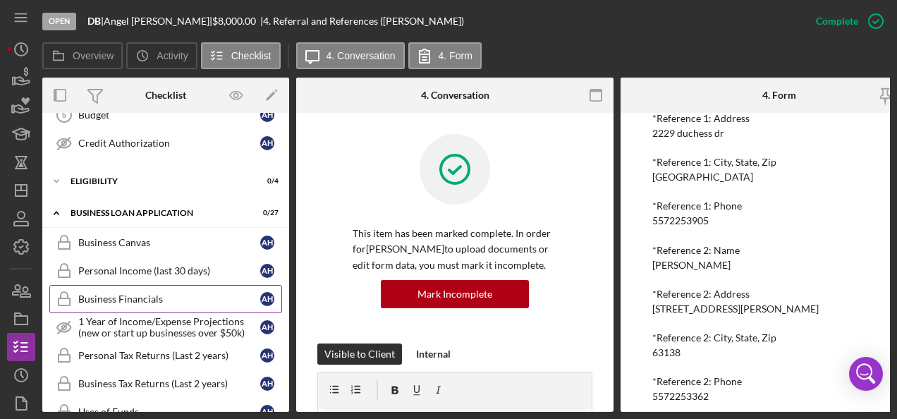
scroll to position [301, 0]
click at [57, 175] on icon "Icon/Expander" at bounding box center [56, 182] width 28 height 28
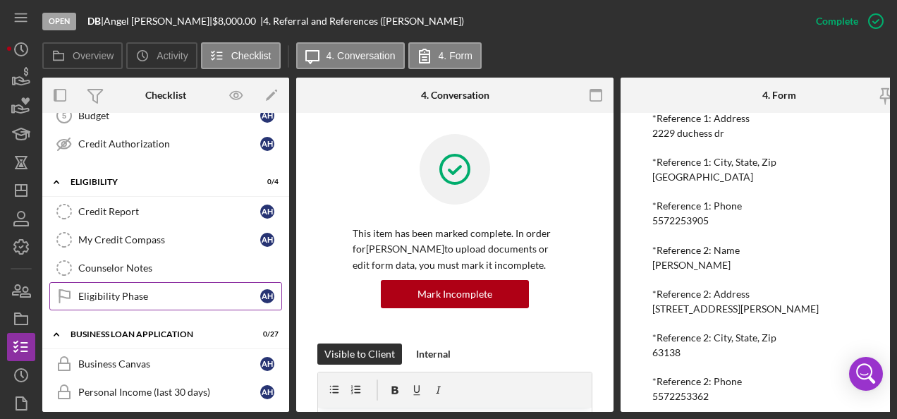
click at [132, 291] on div "Eligibility Phase" at bounding box center [169, 296] width 182 height 11
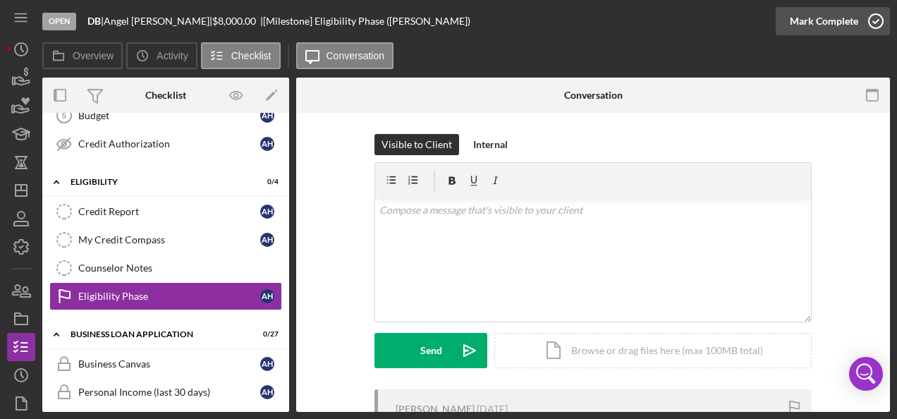
click at [877, 24] on icon "button" at bounding box center [875, 21] width 35 height 35
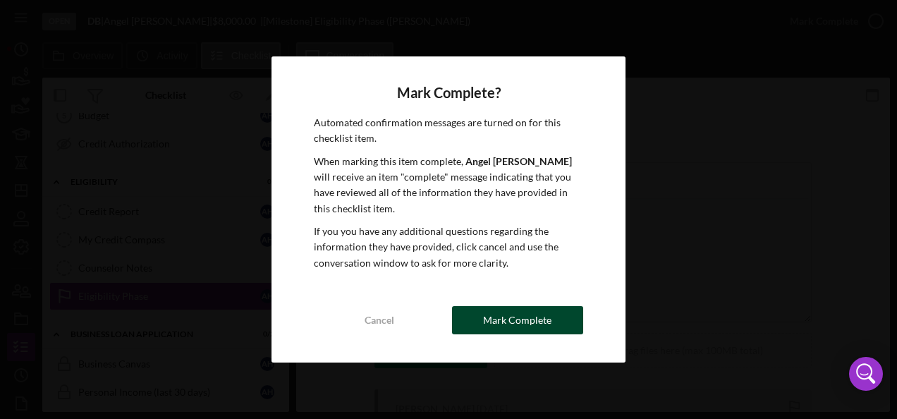
click at [497, 306] on div "Mark Complete" at bounding box center [517, 320] width 68 height 28
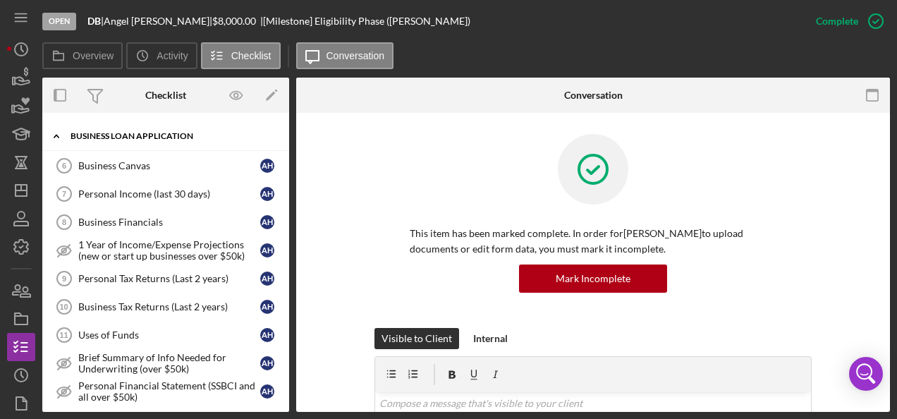
scroll to position [500, 0]
click at [121, 300] on div "Business Tax Returns (Last 2 years)" at bounding box center [169, 305] width 182 height 11
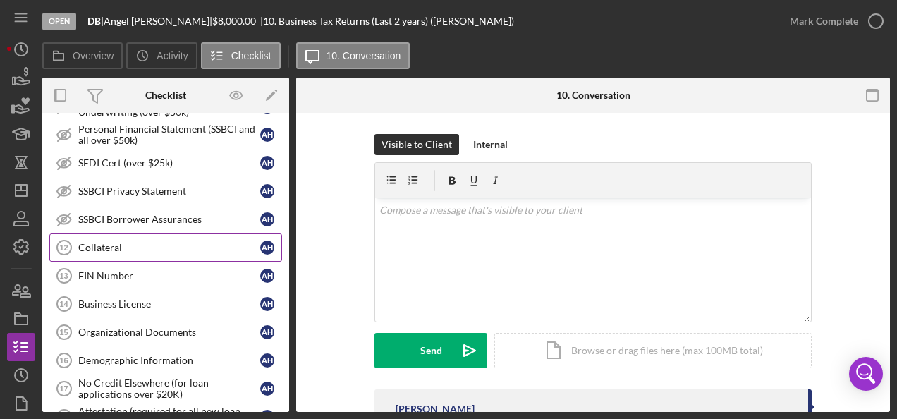
scroll to position [757, 0]
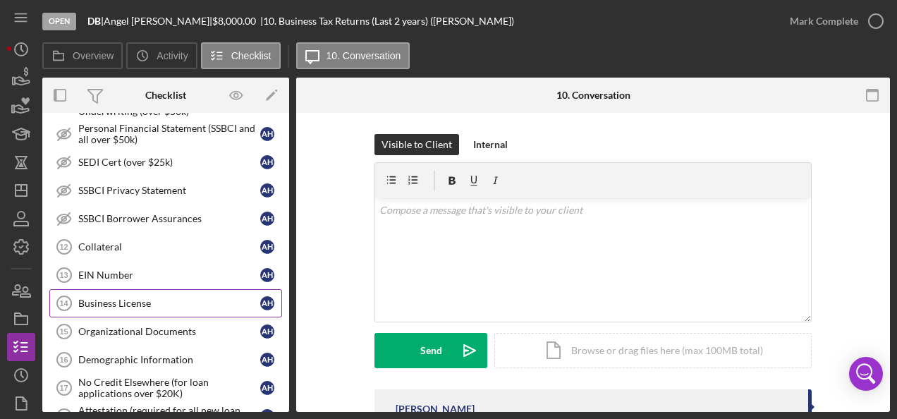
click at [109, 298] on div "Business License" at bounding box center [169, 303] width 182 height 11
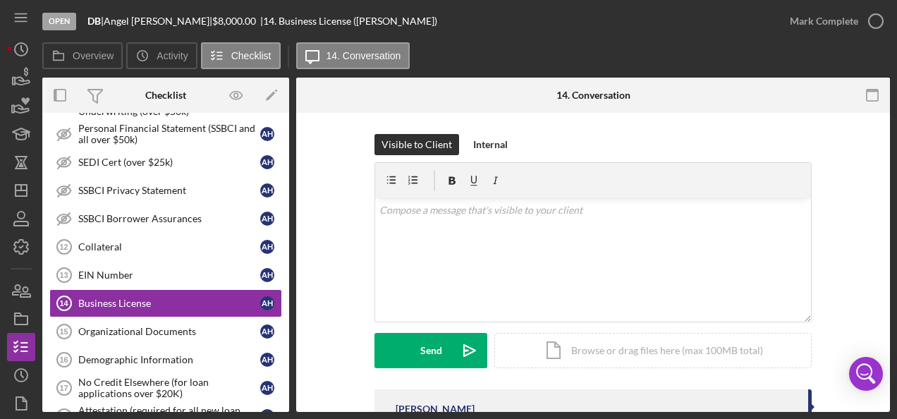
drag, startPoint x: 875, startPoint y: 23, endPoint x: 583, endPoint y: 48, distance: 293.1
click at [583, 48] on div "Overview Icon/History Activity Checklist Icon/Message 14. Conversation" at bounding box center [466, 56] width 848 height 28
click at [875, 21] on icon "button" at bounding box center [875, 21] width 35 height 35
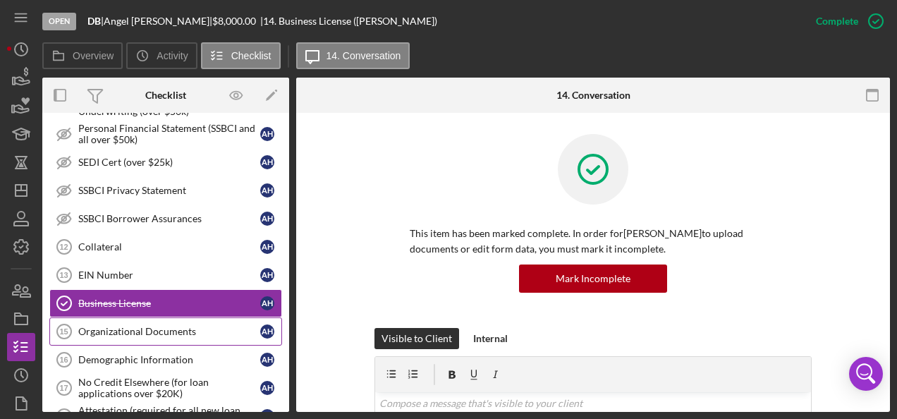
click at [175, 326] on div "Organizational Documents" at bounding box center [169, 331] width 182 height 11
